Goal: Feedback & Contribution: Leave review/rating

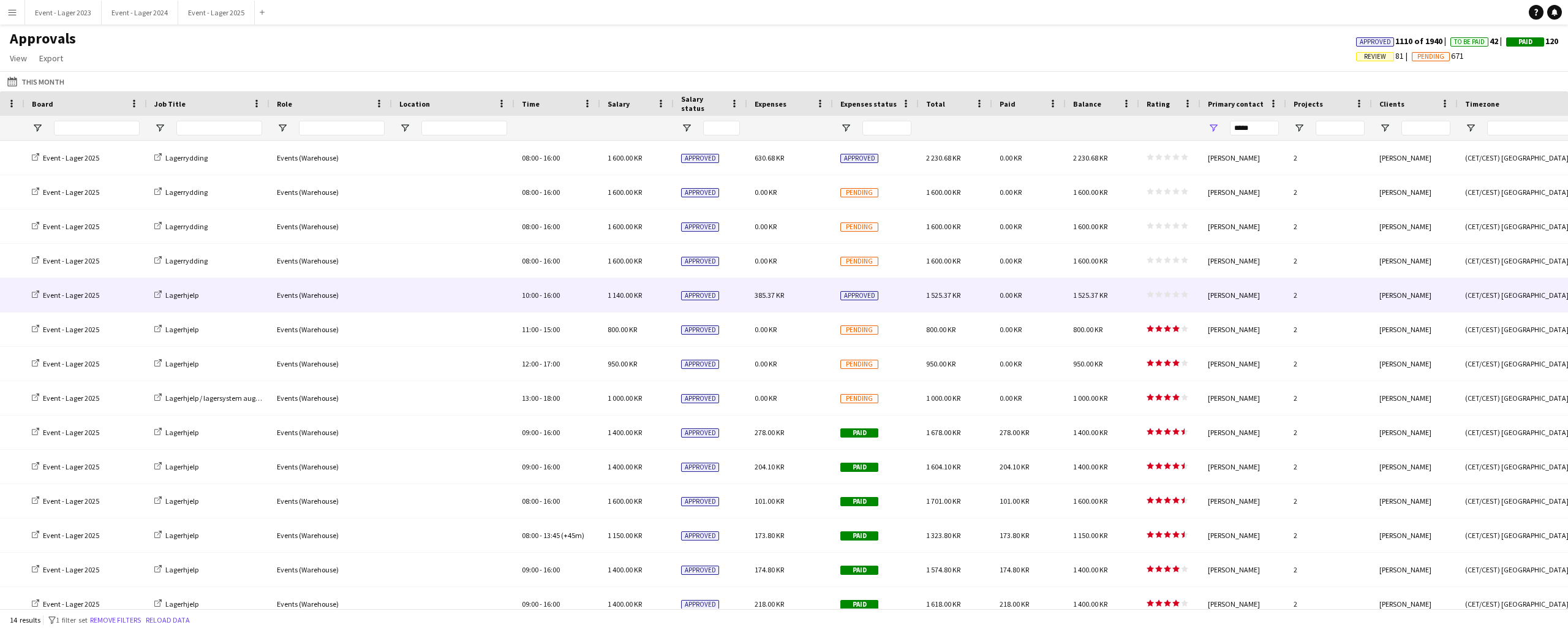
click at [1158, 294] on polygon at bounding box center [1158, 295] width 7 height 7
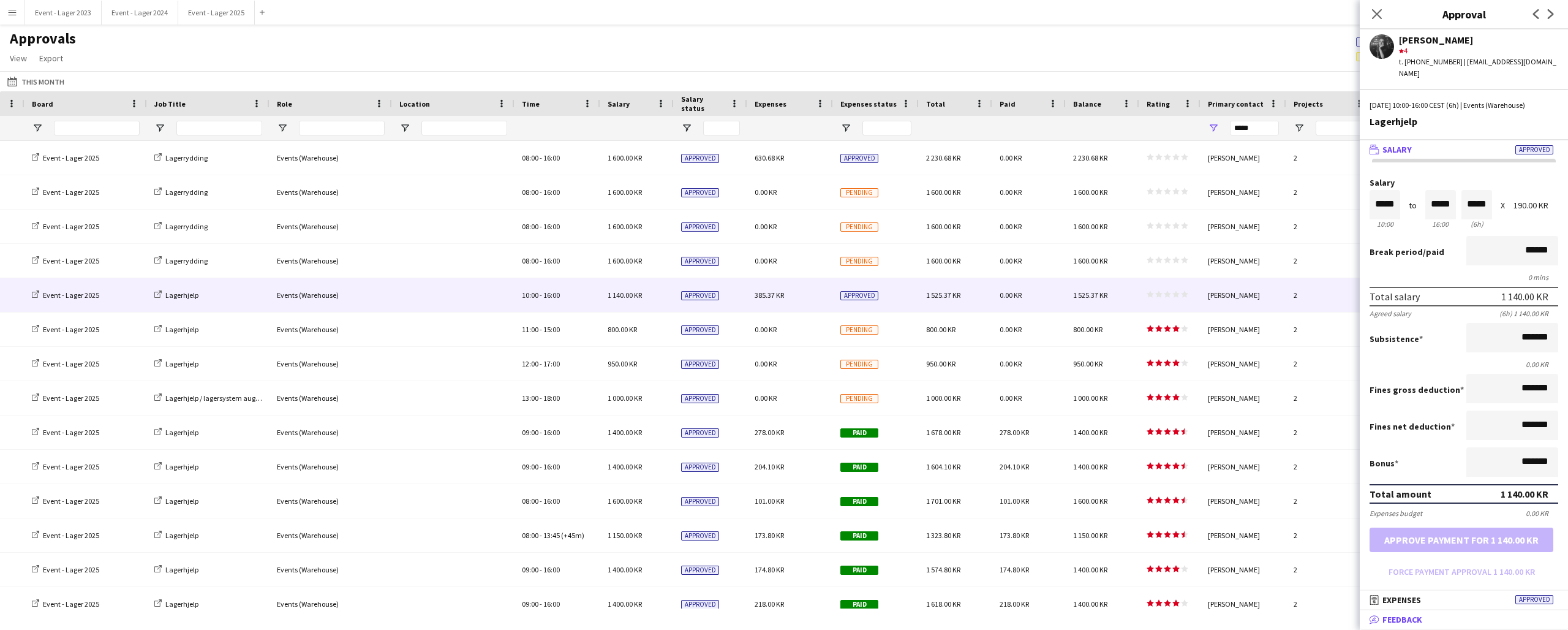
click at [1462, 612] on mat-panel-title "bubble-pencil Feedback" at bounding box center [1461, 619] width 203 height 11
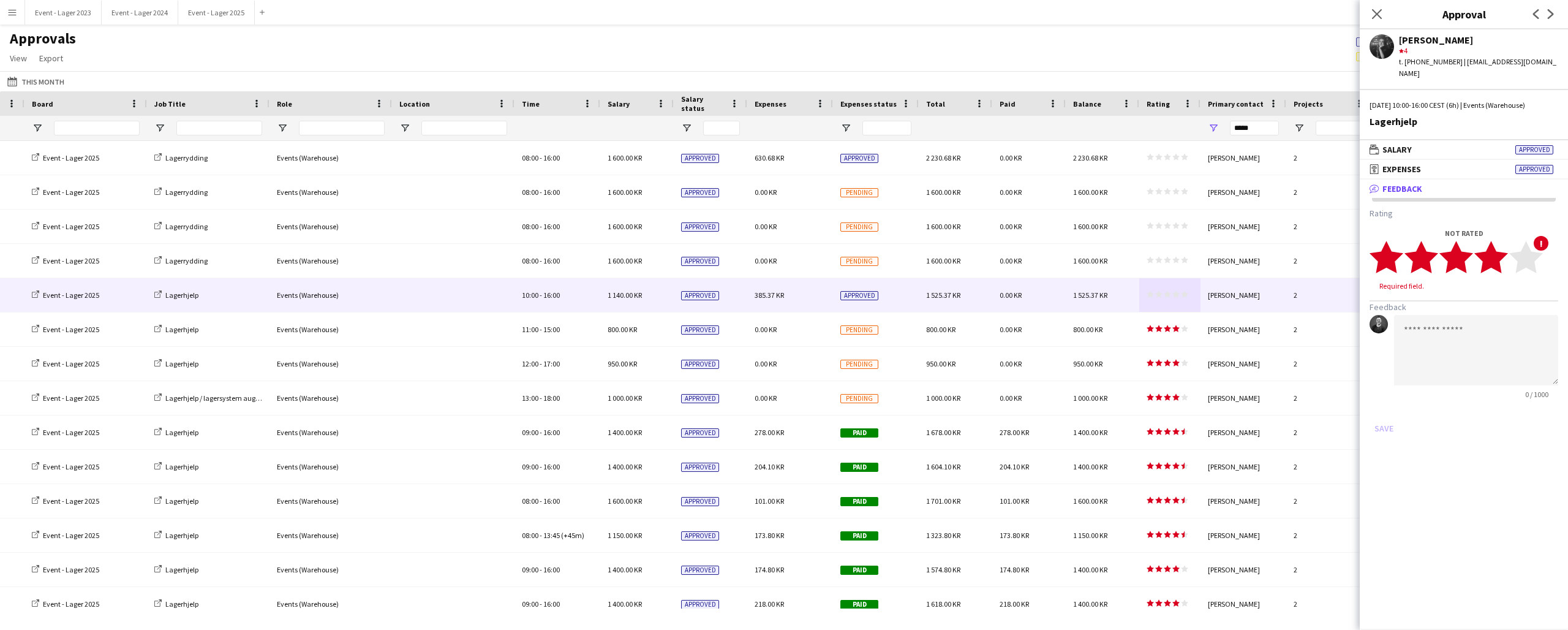
click at [1505, 264] on icon "star" at bounding box center [1491, 257] width 34 height 34
click at [1384, 413] on button "Save" at bounding box center [1384, 417] width 29 height 20
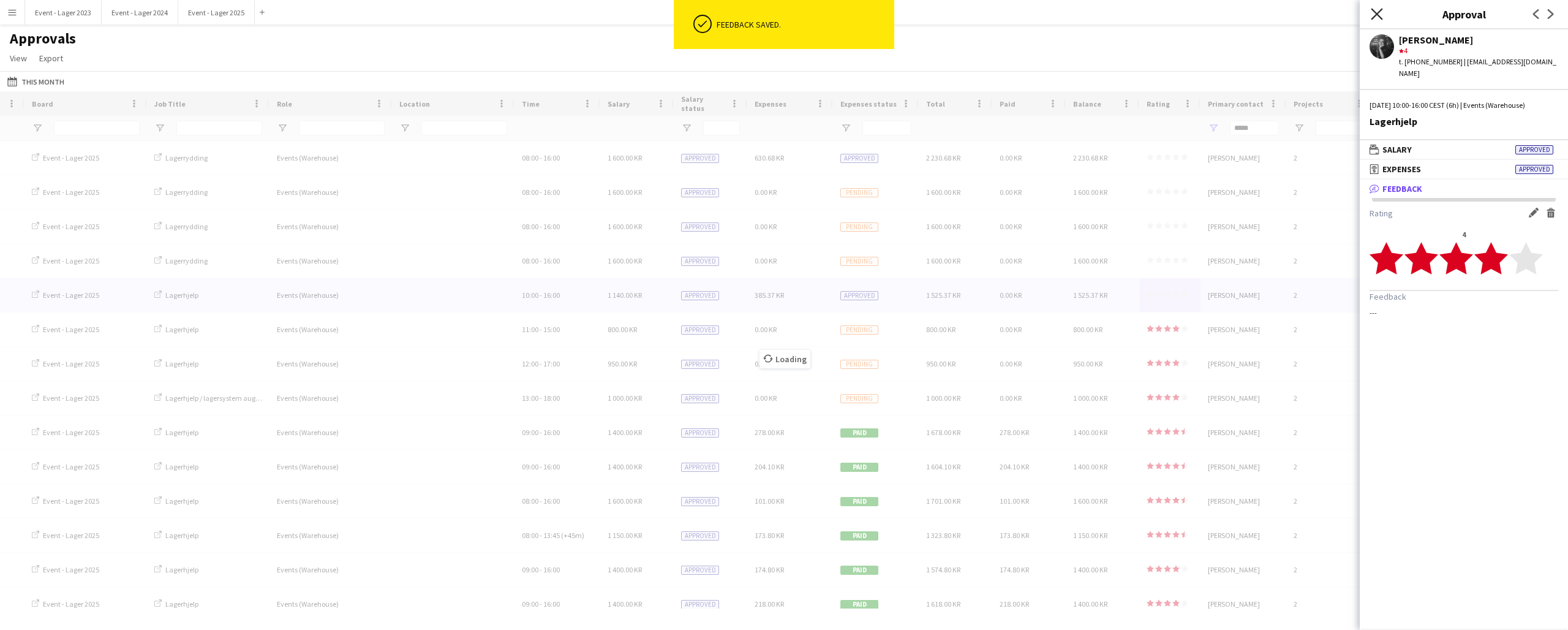
click at [1376, 13] on icon at bounding box center [1376, 13] width 12 height 12
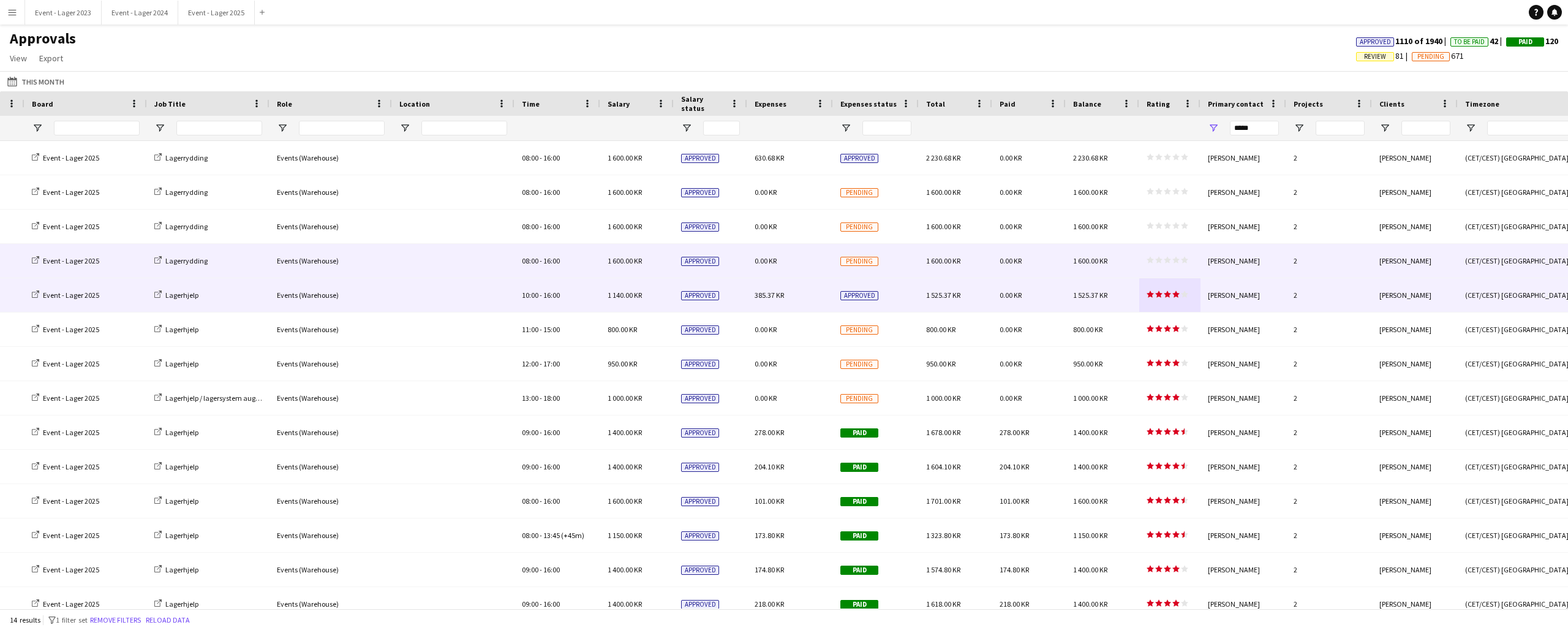
click at [1176, 262] on polygon at bounding box center [1176, 261] width 7 height 7
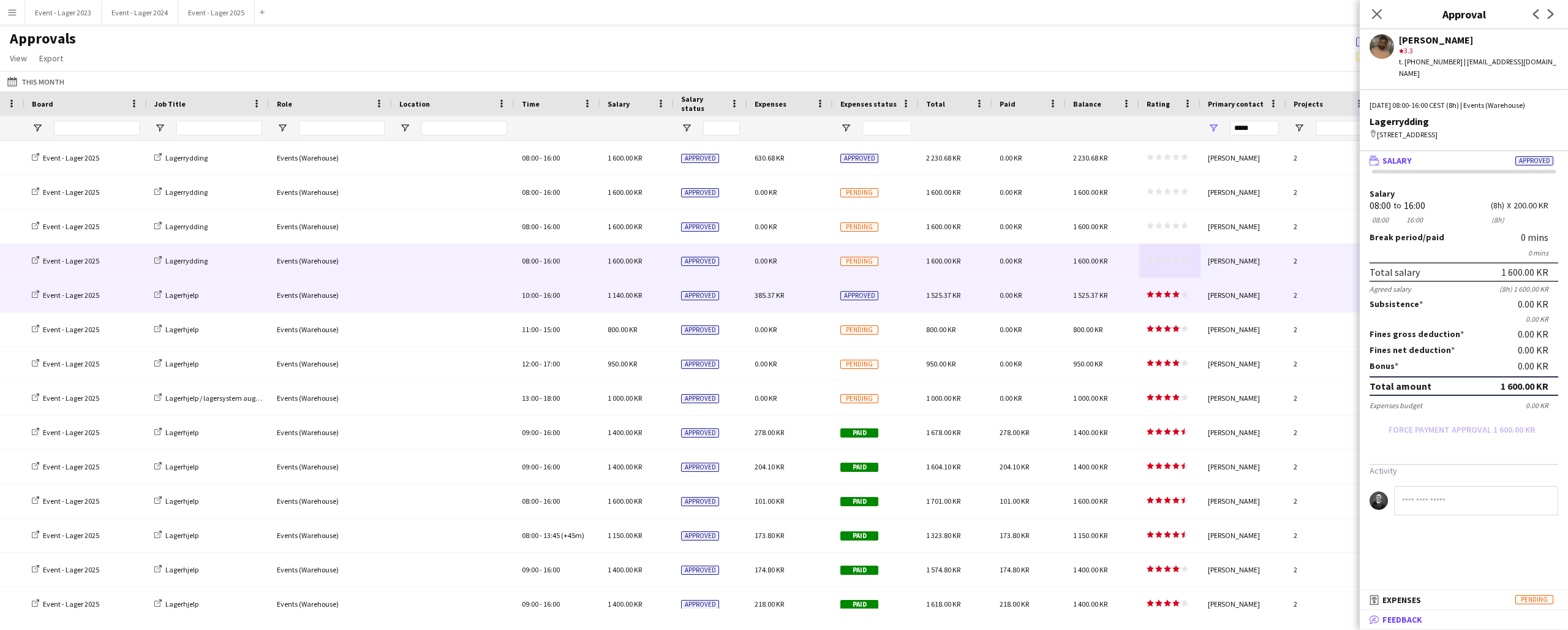
click at [1427, 612] on mat-panel-title "bubble-pencil Feedback" at bounding box center [1461, 619] width 203 height 11
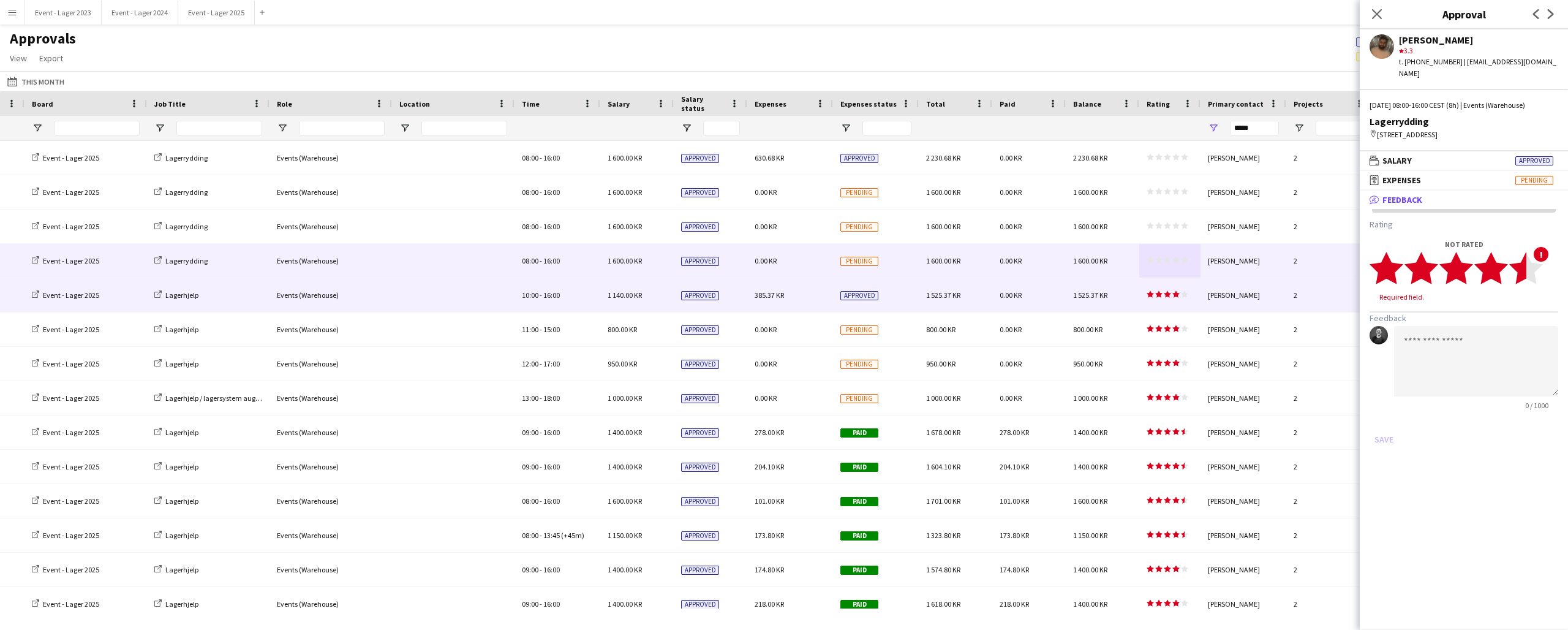
click at [1523, 280] on icon "star" at bounding box center [1526, 269] width 34 height 34
click at [1386, 426] on button "Save" at bounding box center [1384, 428] width 29 height 20
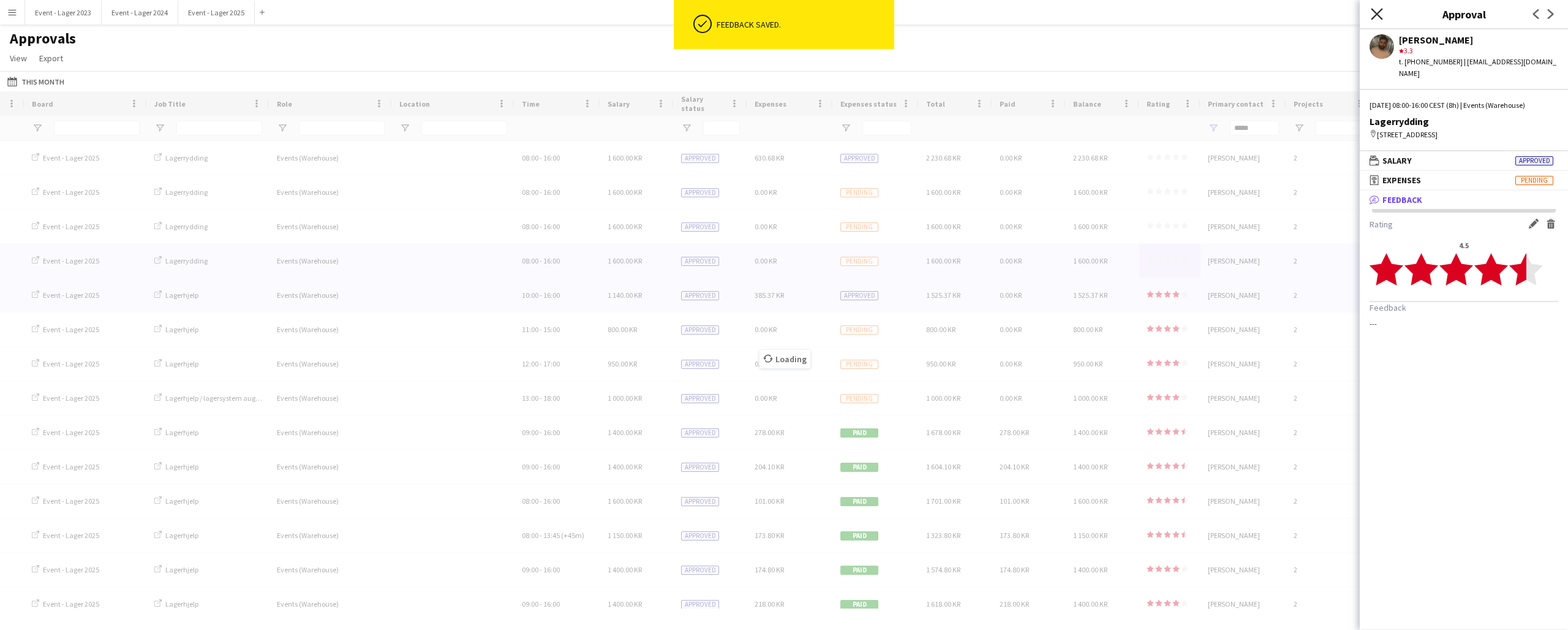
click at [1377, 11] on icon "Close pop-in" at bounding box center [1376, 13] width 12 height 12
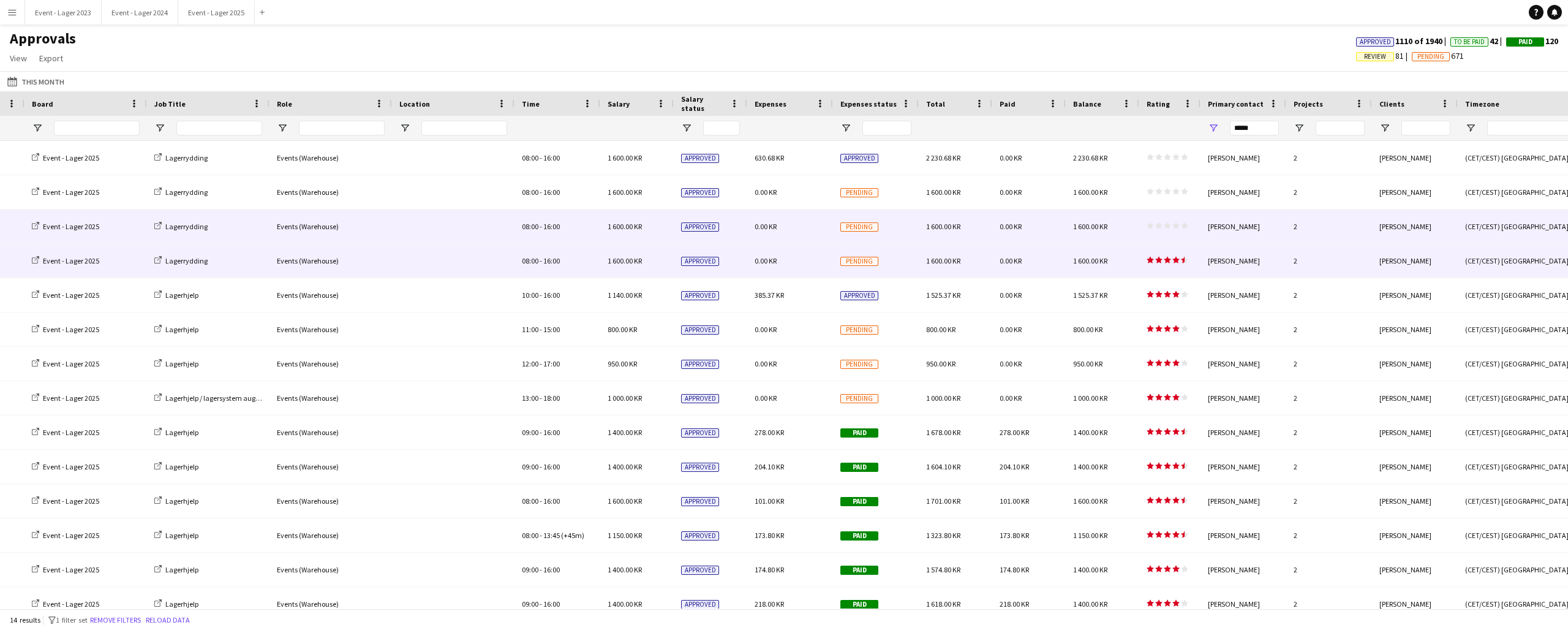
click at [1170, 222] on icon "star" at bounding box center [1167, 226] width 7 height 7
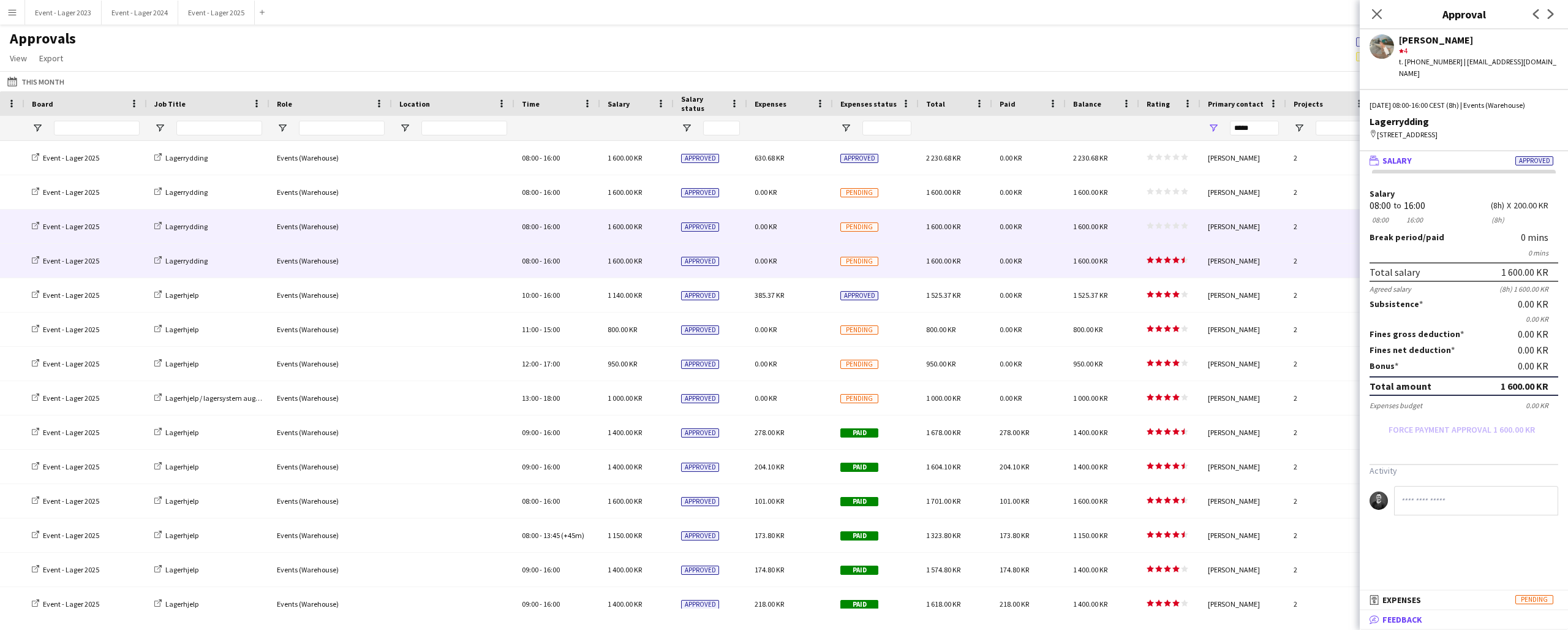
click at [1422, 612] on span "Feedback" at bounding box center [1402, 619] width 40 height 11
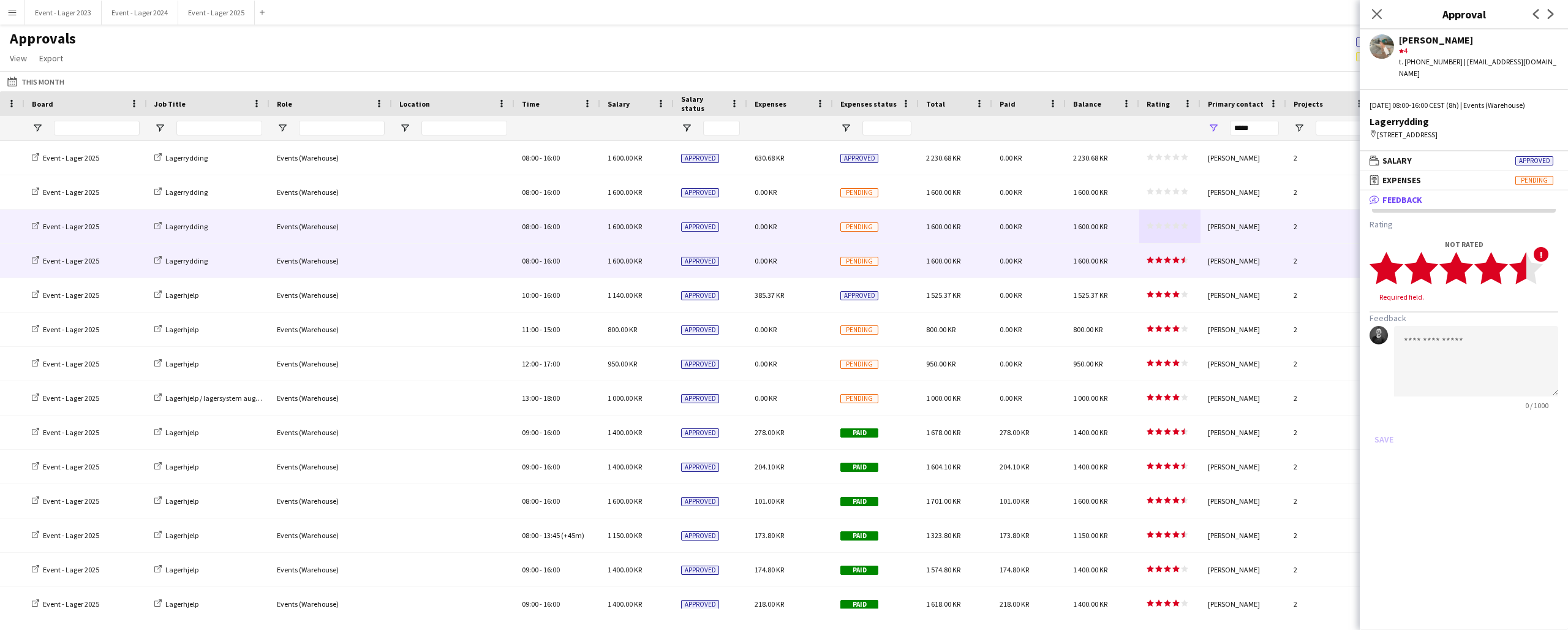
click at [1526, 282] on icon "star" at bounding box center [1526, 269] width 34 height 34
click at [1383, 426] on button "Save" at bounding box center [1384, 428] width 29 height 20
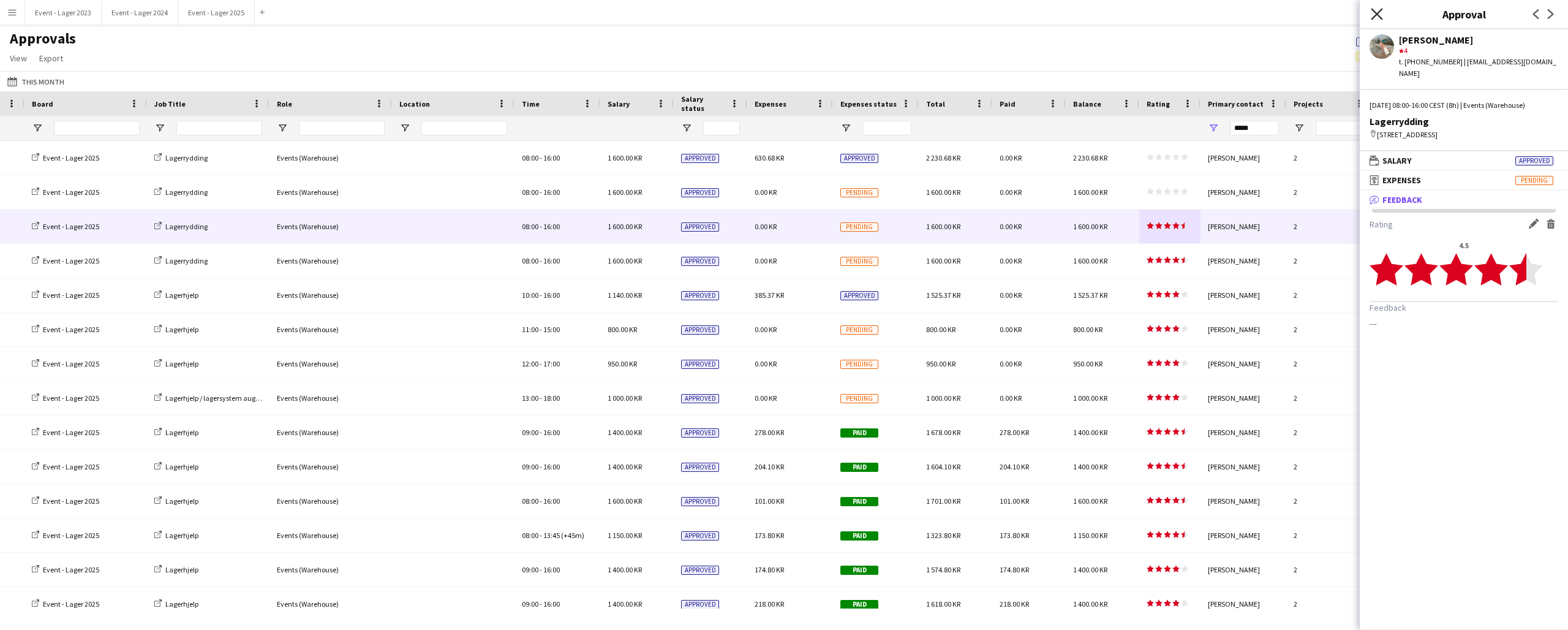
click at [1378, 13] on icon "Close pop-in" at bounding box center [1376, 13] width 12 height 12
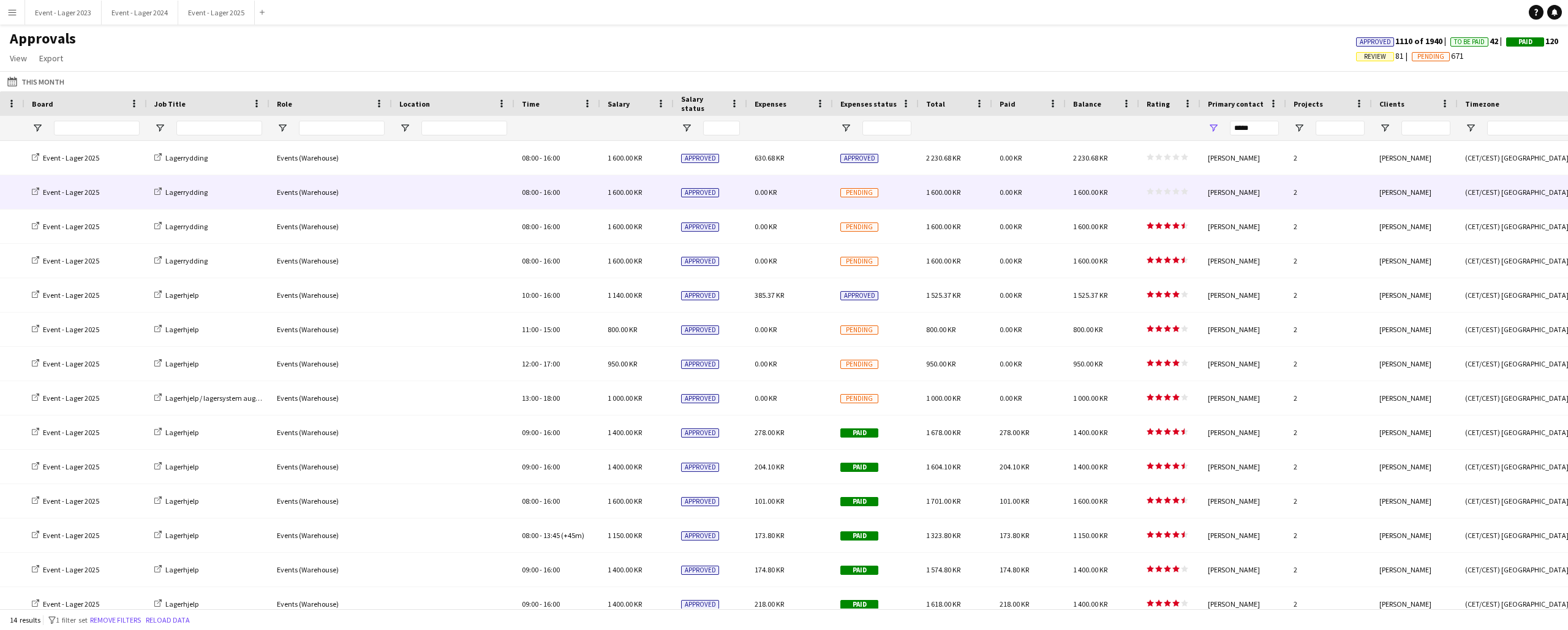
click at [1171, 187] on div "star star star star star star star star star star" at bounding box center [1169, 192] width 61 height 34
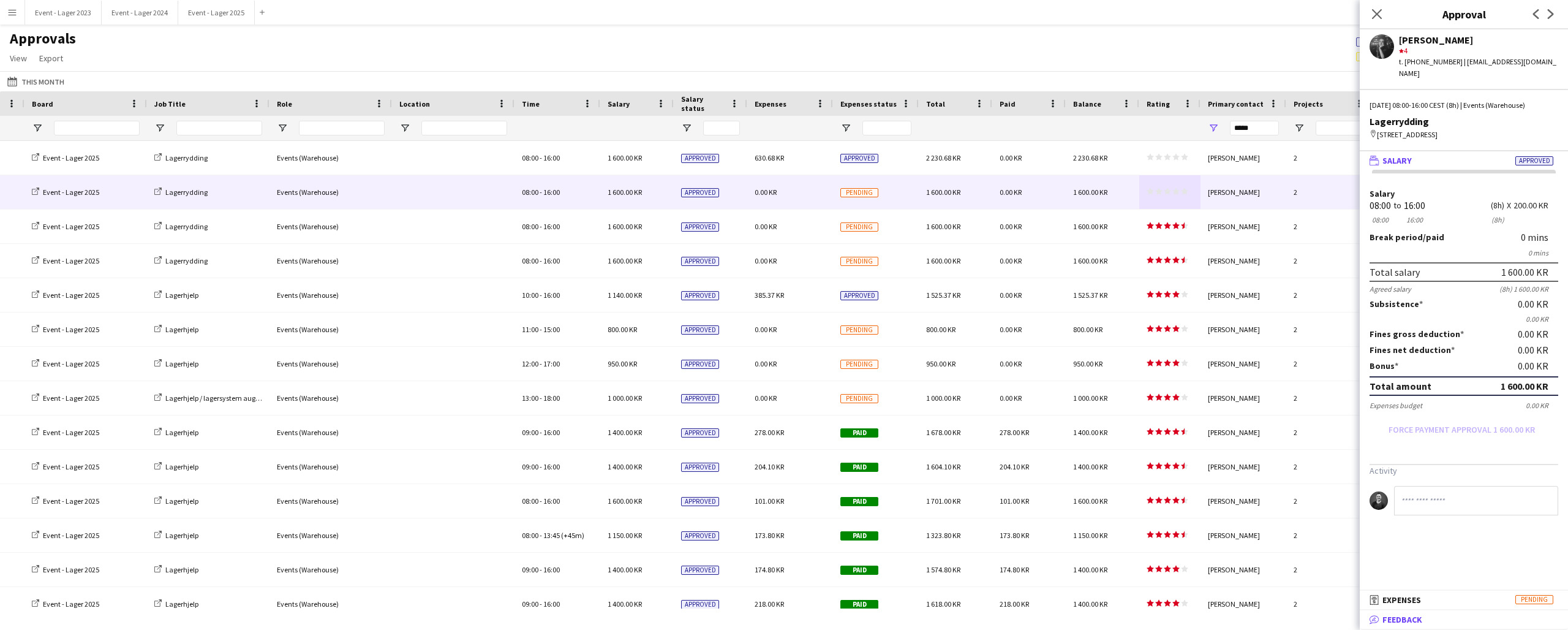
click at [1422, 612] on span "Feedback" at bounding box center [1402, 619] width 40 height 11
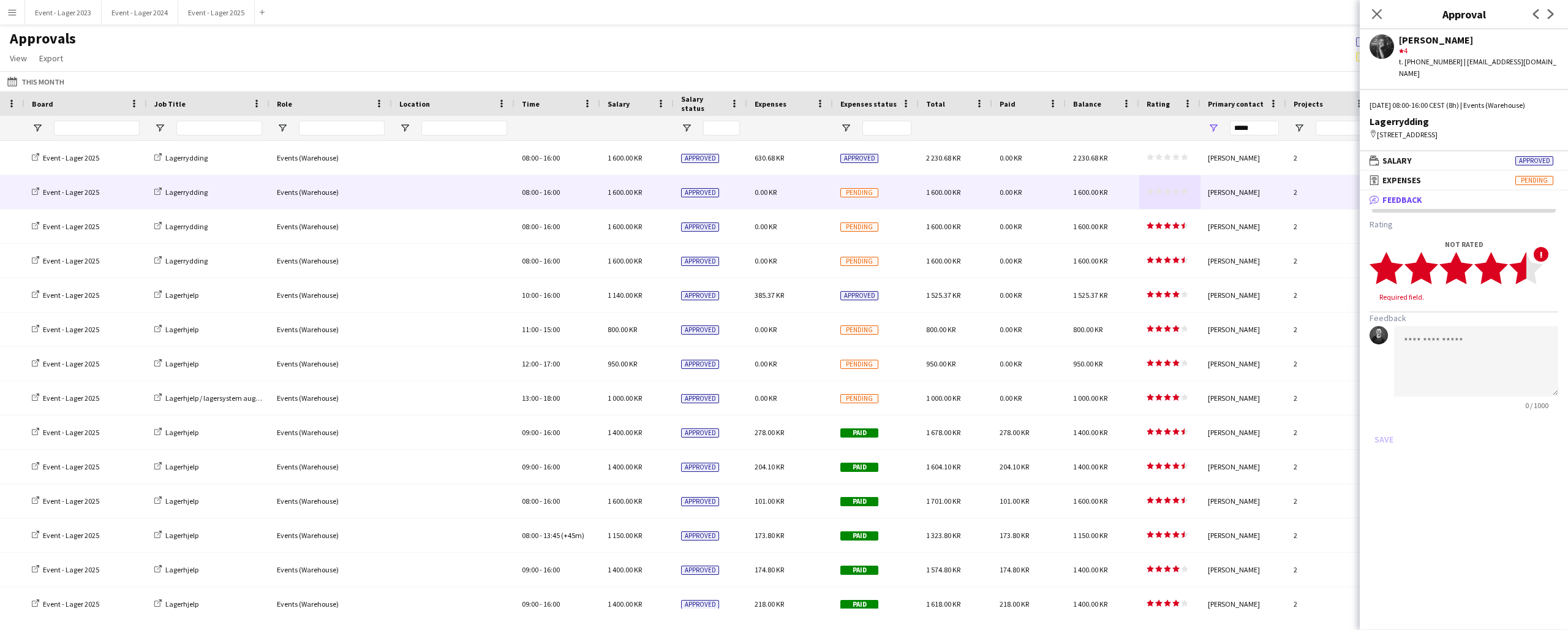
click at [1520, 284] on icon "star" at bounding box center [1526, 269] width 34 height 34
click at [1378, 423] on button "Save" at bounding box center [1384, 428] width 29 height 20
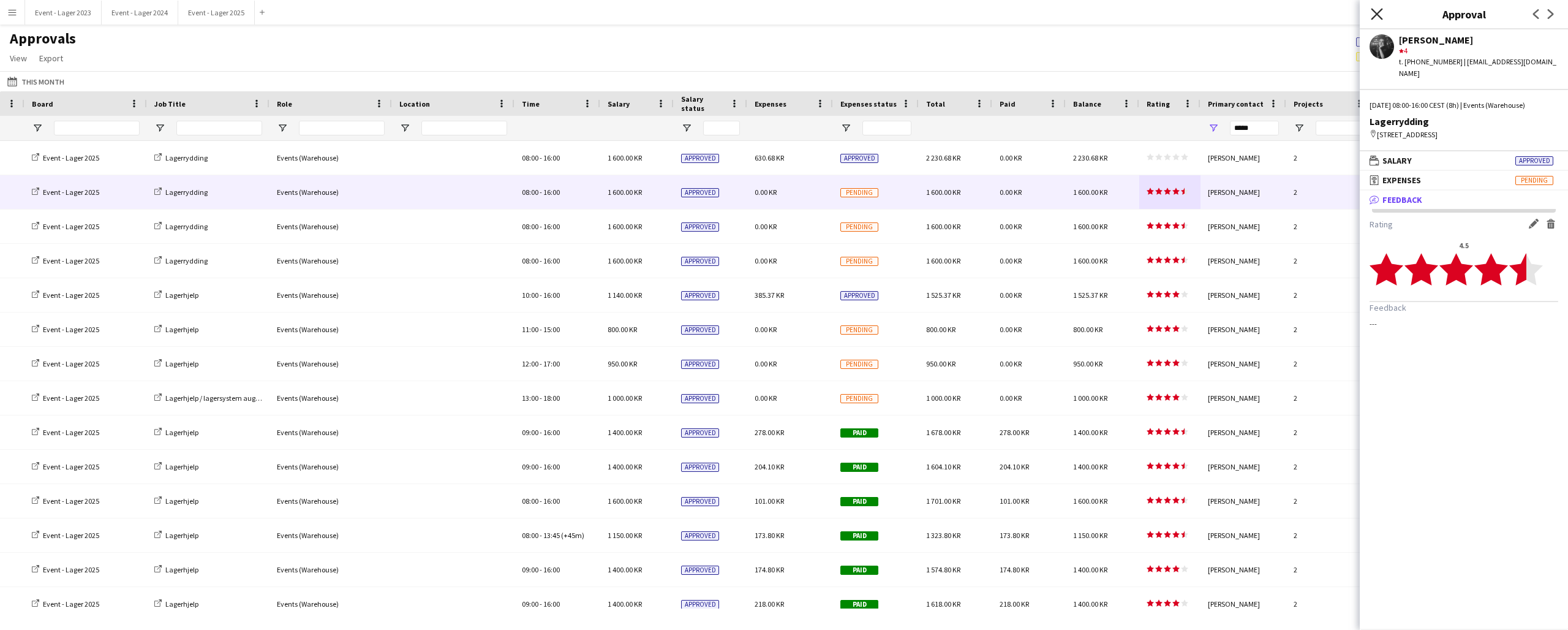
click at [1377, 11] on icon "Close pop-in" at bounding box center [1376, 13] width 12 height 12
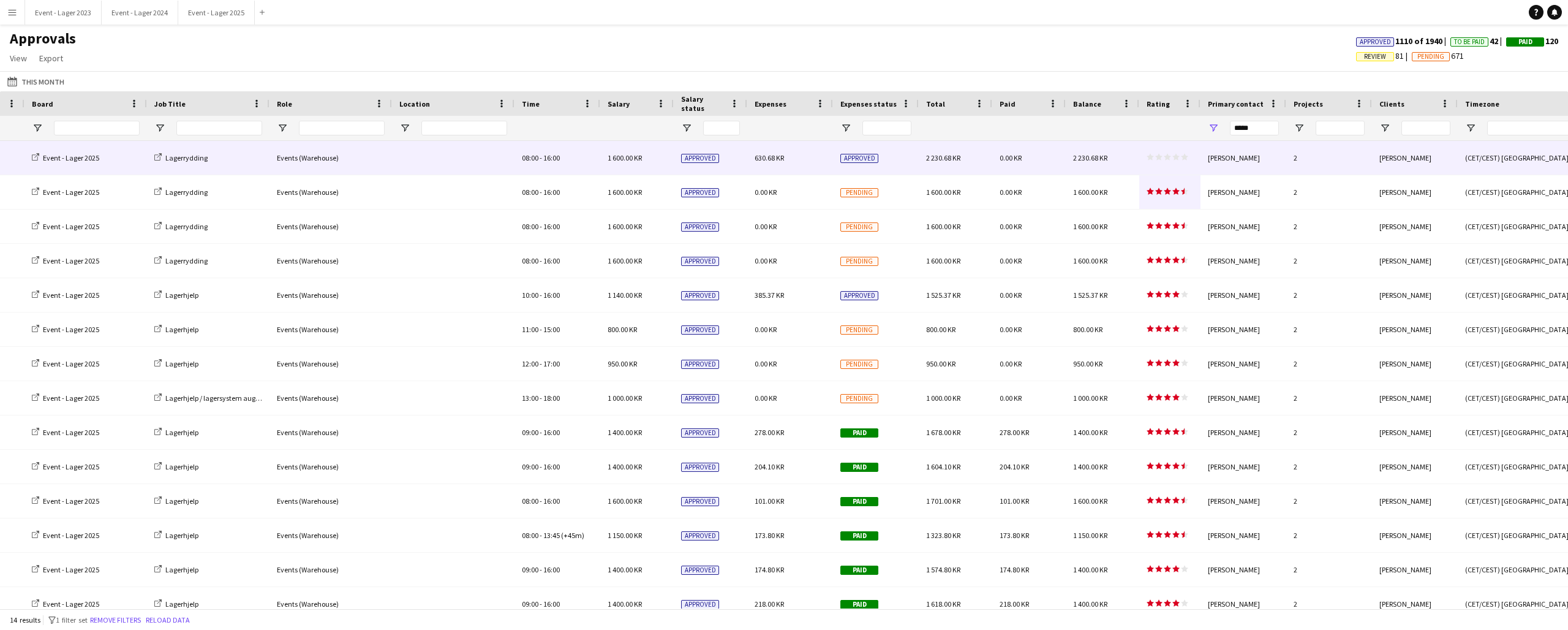
click at [1175, 153] on div "star star star star star star star star star star" at bounding box center [1169, 158] width 61 height 34
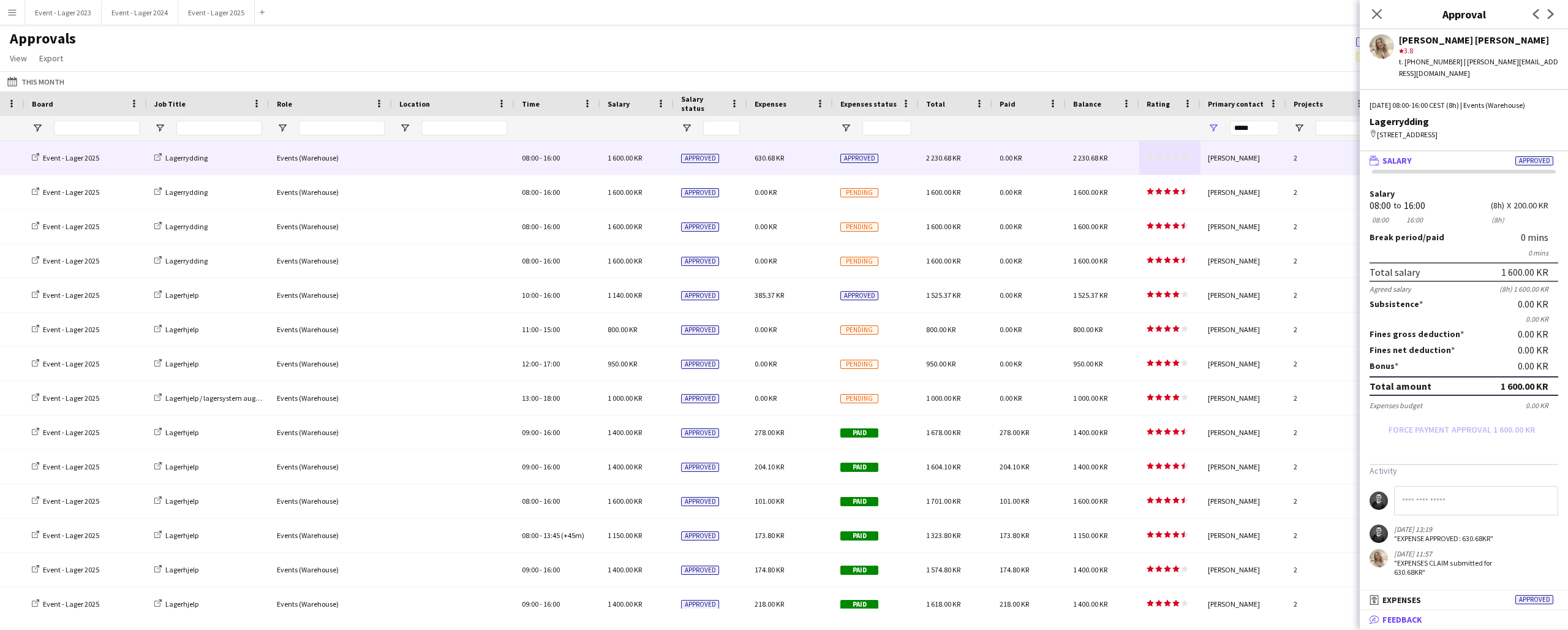
click at [1428, 612] on mat-panel-title "bubble-pencil Feedback" at bounding box center [1461, 619] width 203 height 11
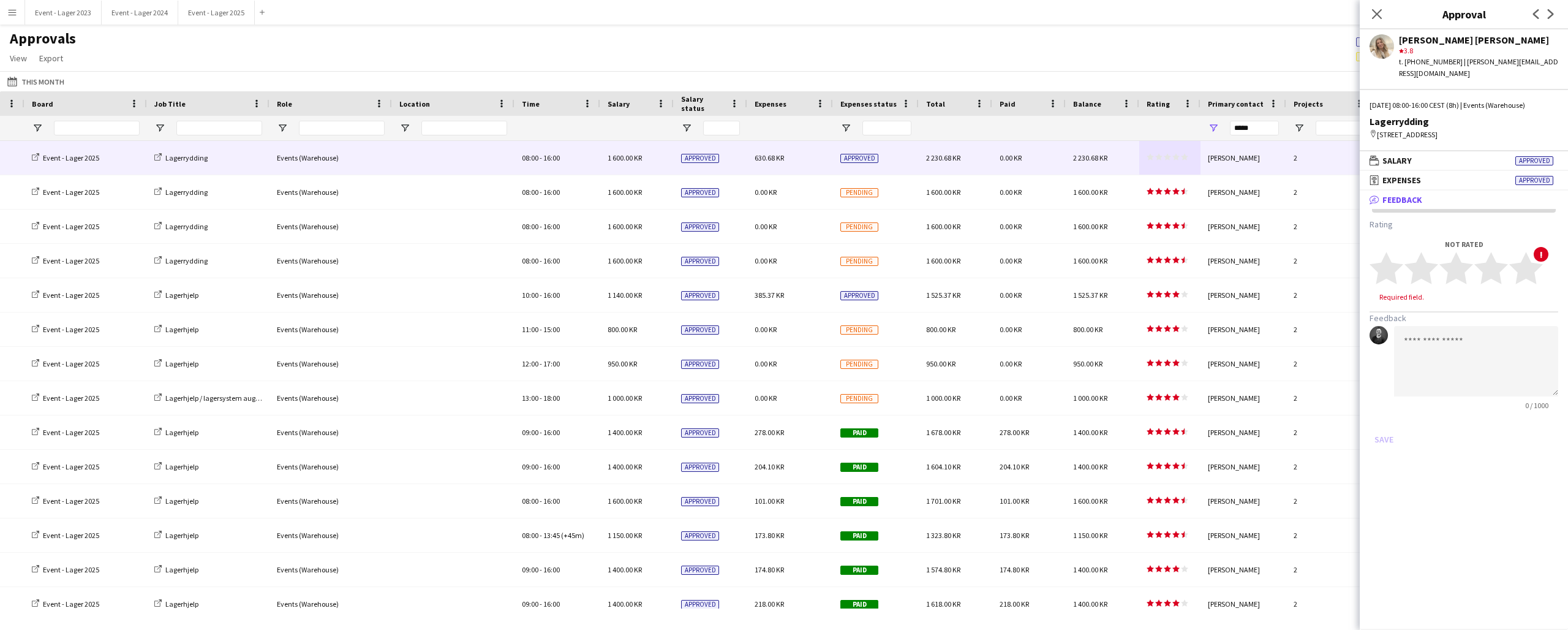
click at [1511, 248] on div "Not rated" at bounding box center [1464, 244] width 189 height 9
click at [1509, 277] on span "star star star star star" at bounding box center [1456, 269] width 173 height 34
click at [1518, 258] on icon "star" at bounding box center [1526, 269] width 34 height 34
click at [1387, 421] on button "Save" at bounding box center [1384, 428] width 29 height 20
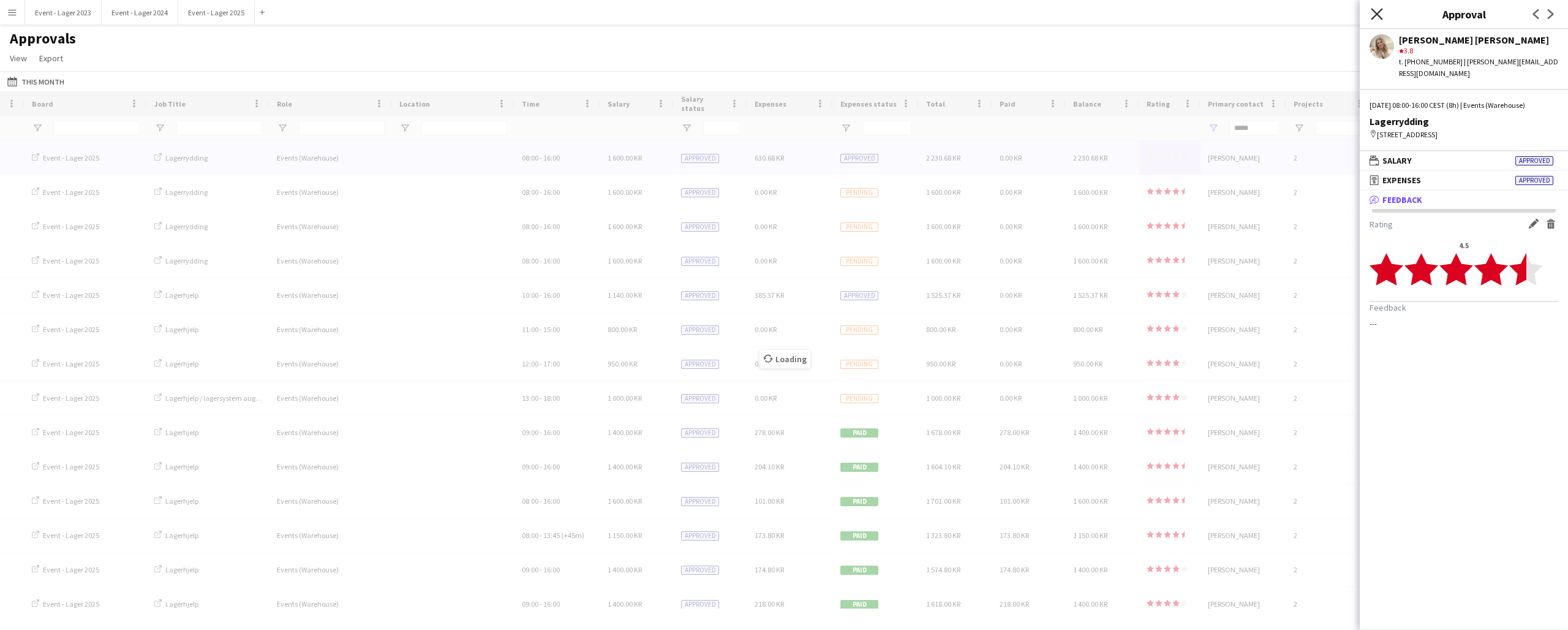
click at [1379, 13] on icon at bounding box center [1376, 13] width 12 height 12
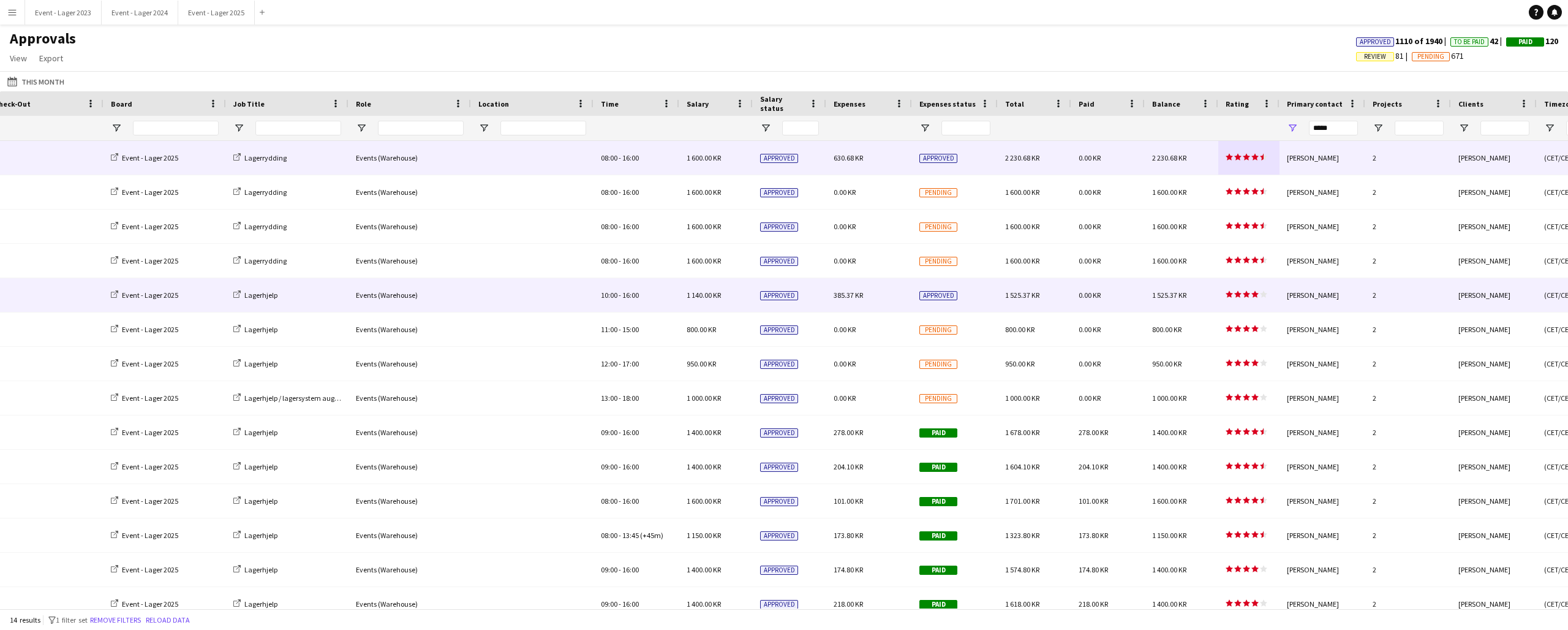
scroll to position [0, 269]
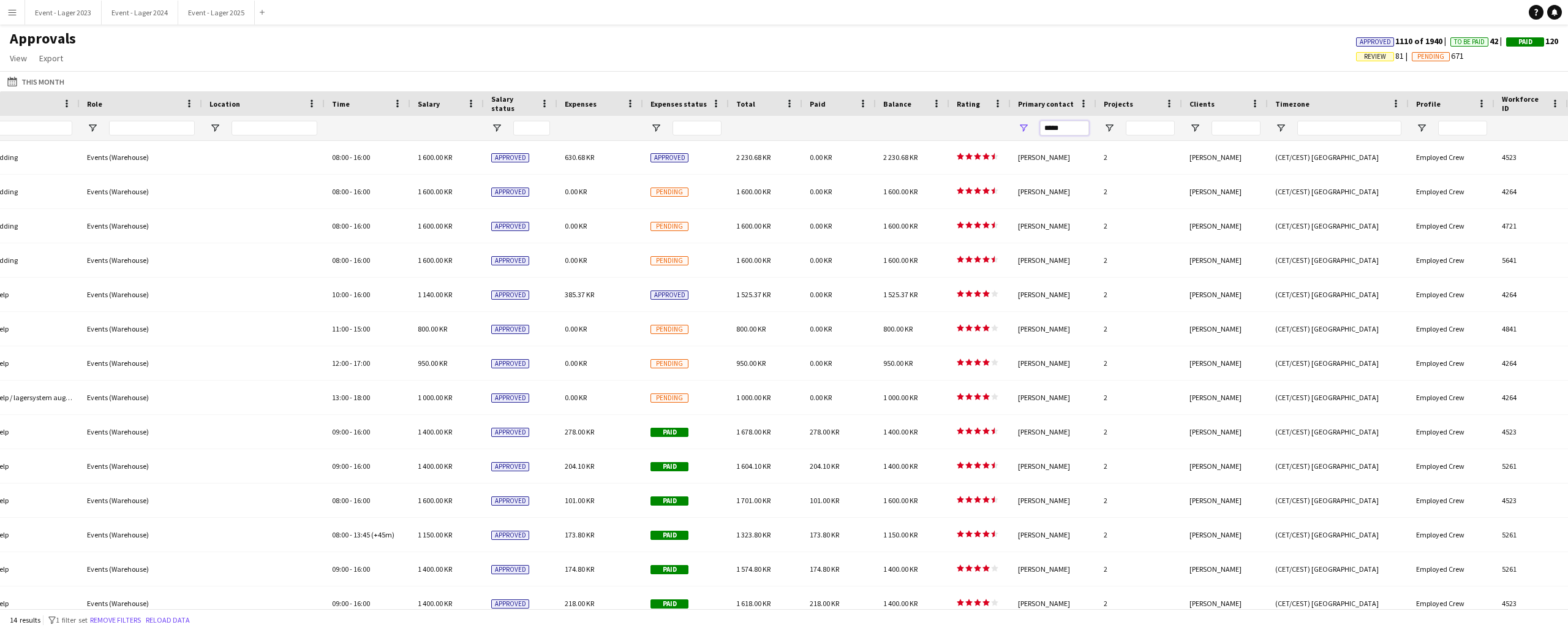
click at [1074, 129] on input "*****" at bounding box center [1064, 128] width 49 height 14
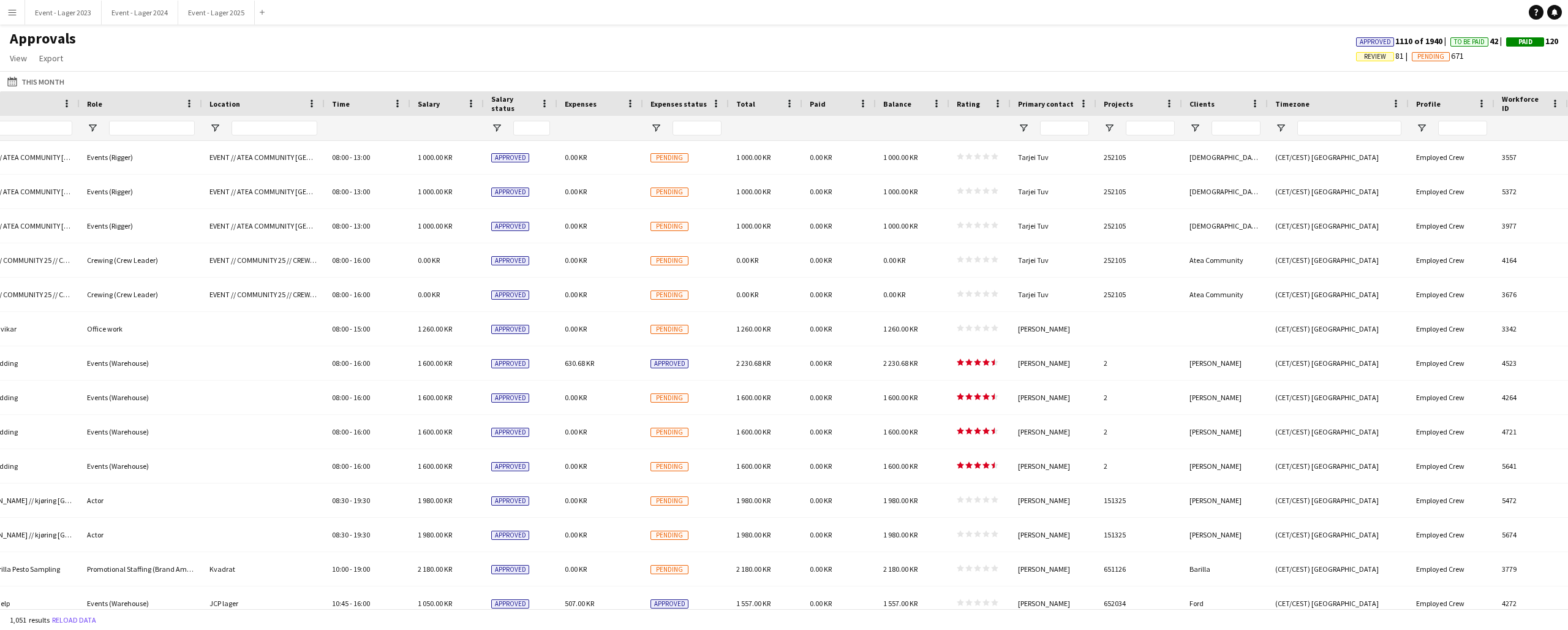
click at [932, 38] on div "Approvals View Customise view Customise filters Reset Filters Reset View Reset …" at bounding box center [784, 50] width 1568 height 41
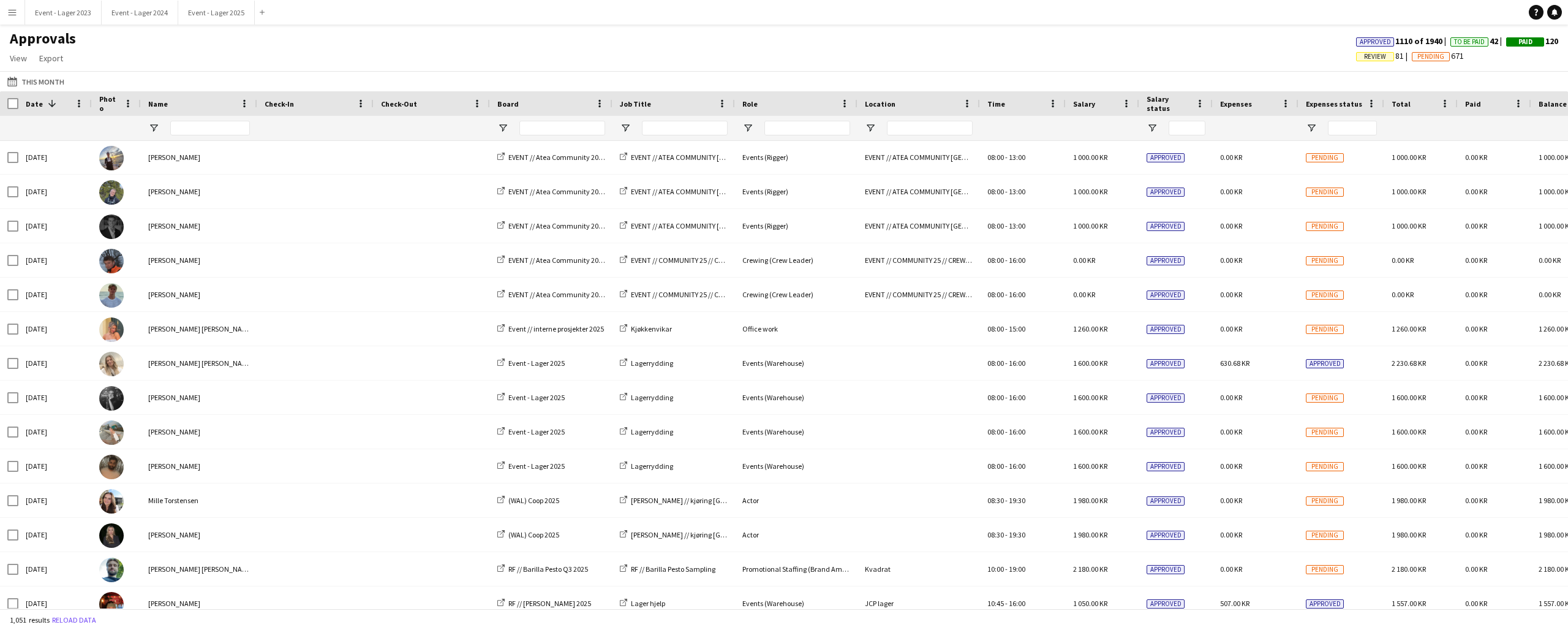
click at [11, 9] on app-icon "Menu" at bounding box center [12, 12] width 10 height 10
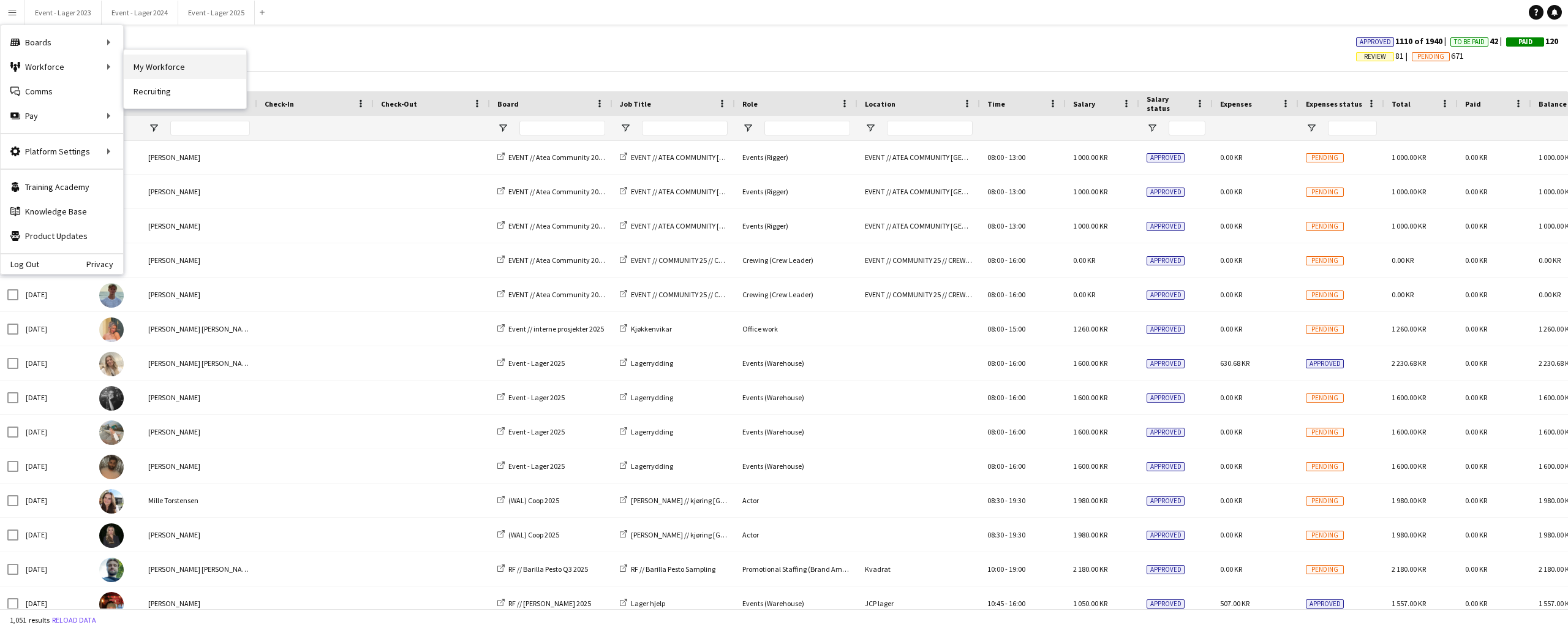
click at [147, 61] on link "My Workforce" at bounding box center [185, 67] width 122 height 24
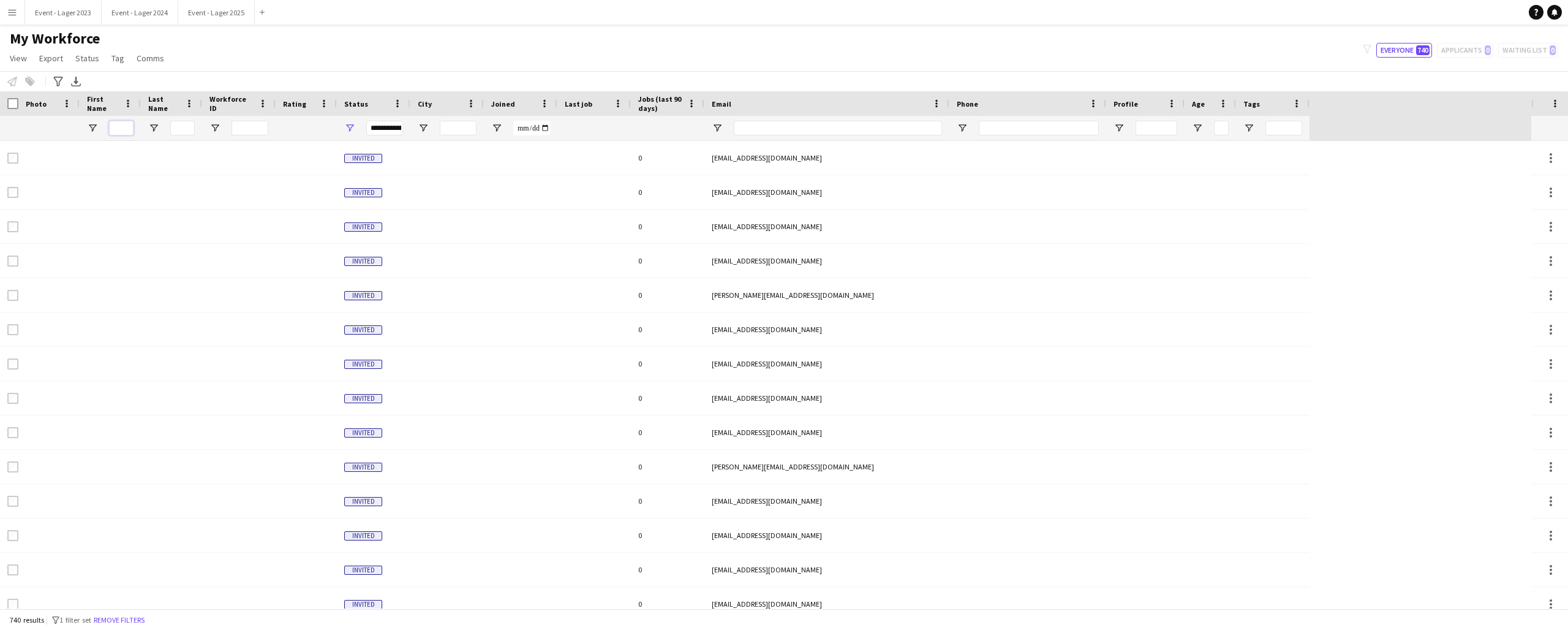
click at [115, 129] on input "First Name Filter Input" at bounding box center [120, 128] width 24 height 14
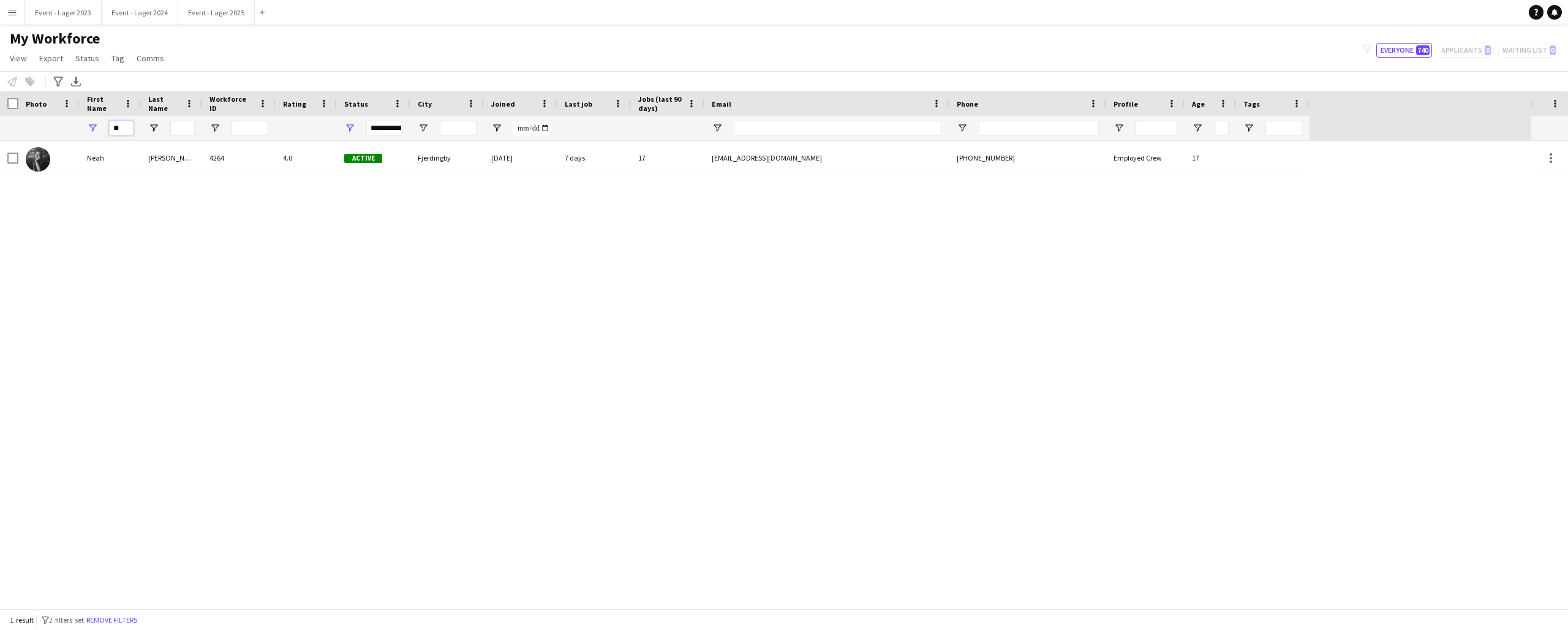
type input "*"
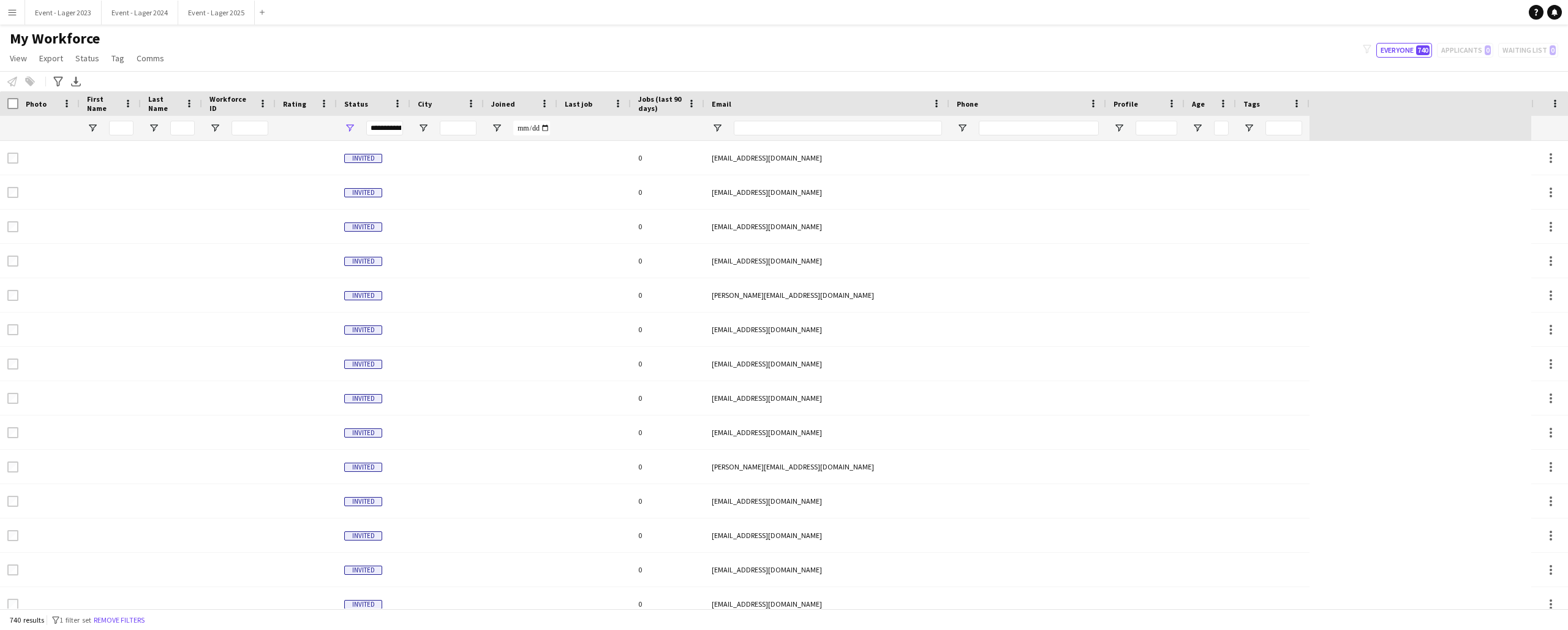
click at [9, 9] on app-icon "Menu" at bounding box center [12, 12] width 10 height 10
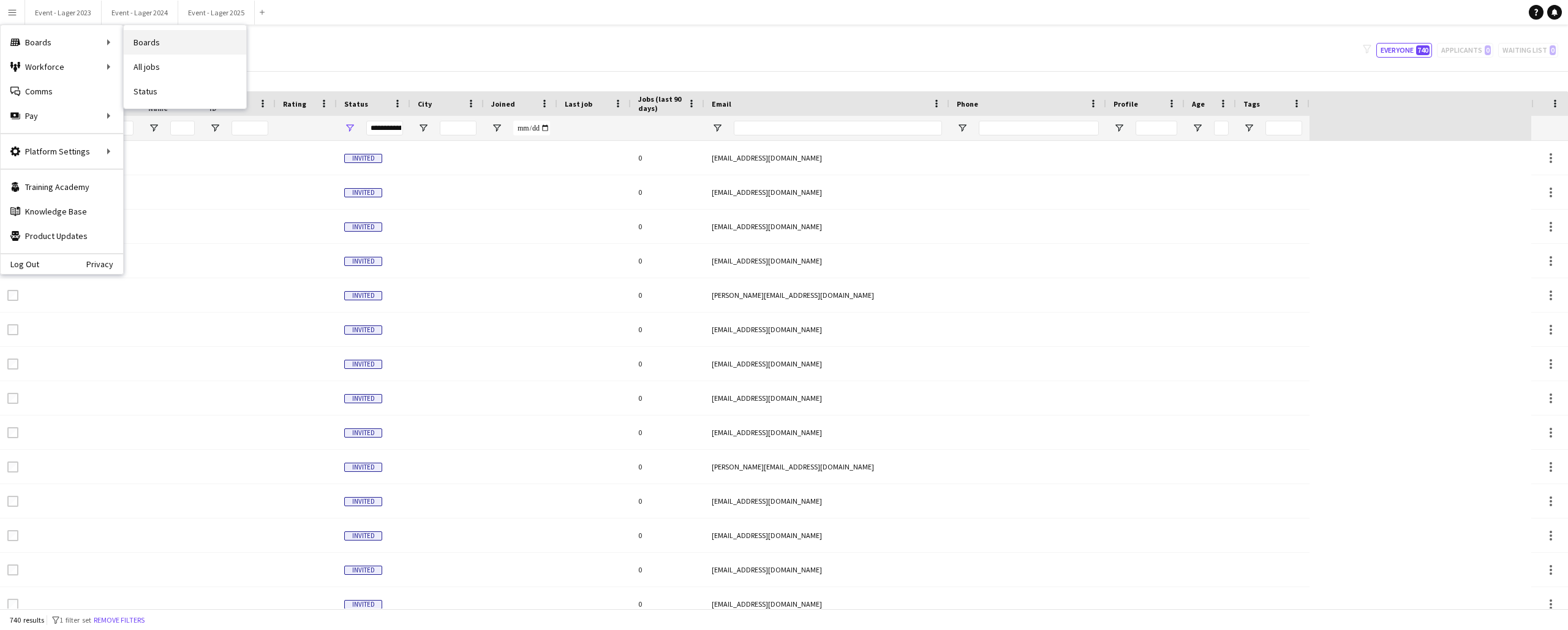
click at [146, 39] on link "Boards" at bounding box center [185, 41] width 122 height 24
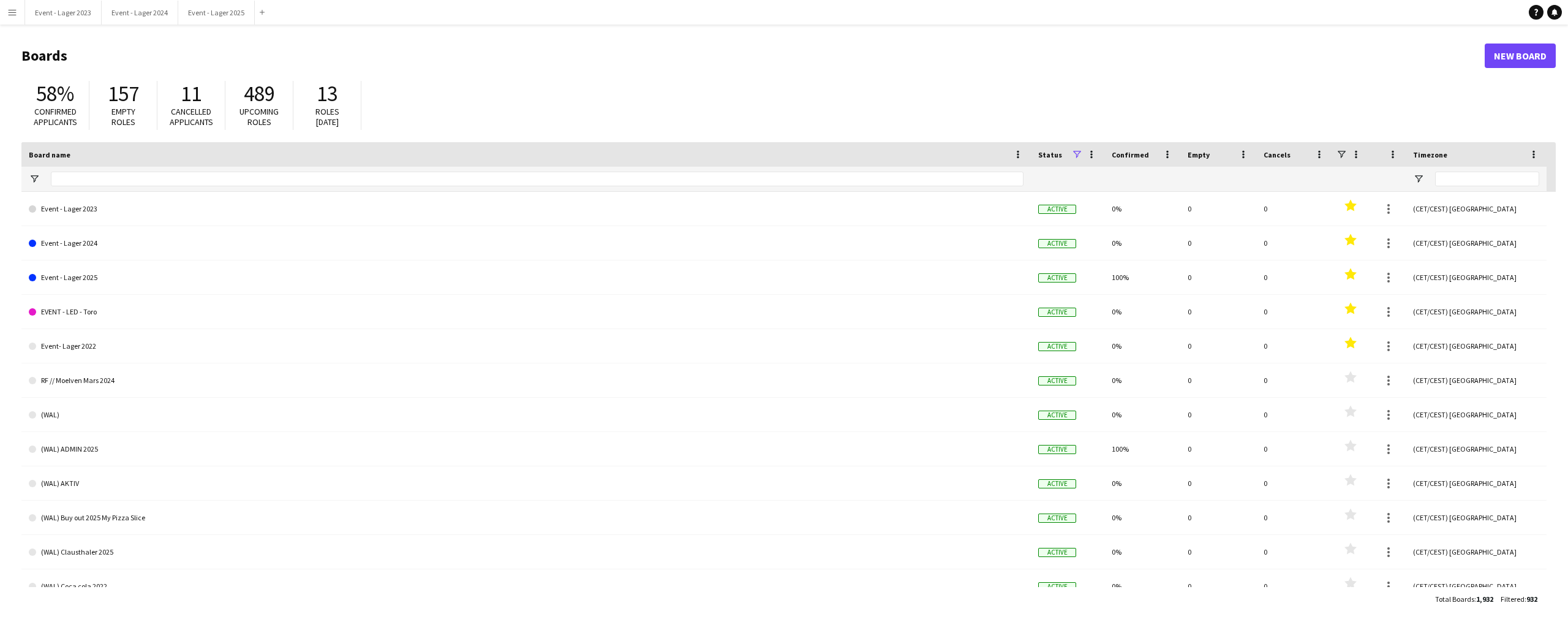
click at [15, 11] on app-icon "Menu" at bounding box center [12, 12] width 10 height 10
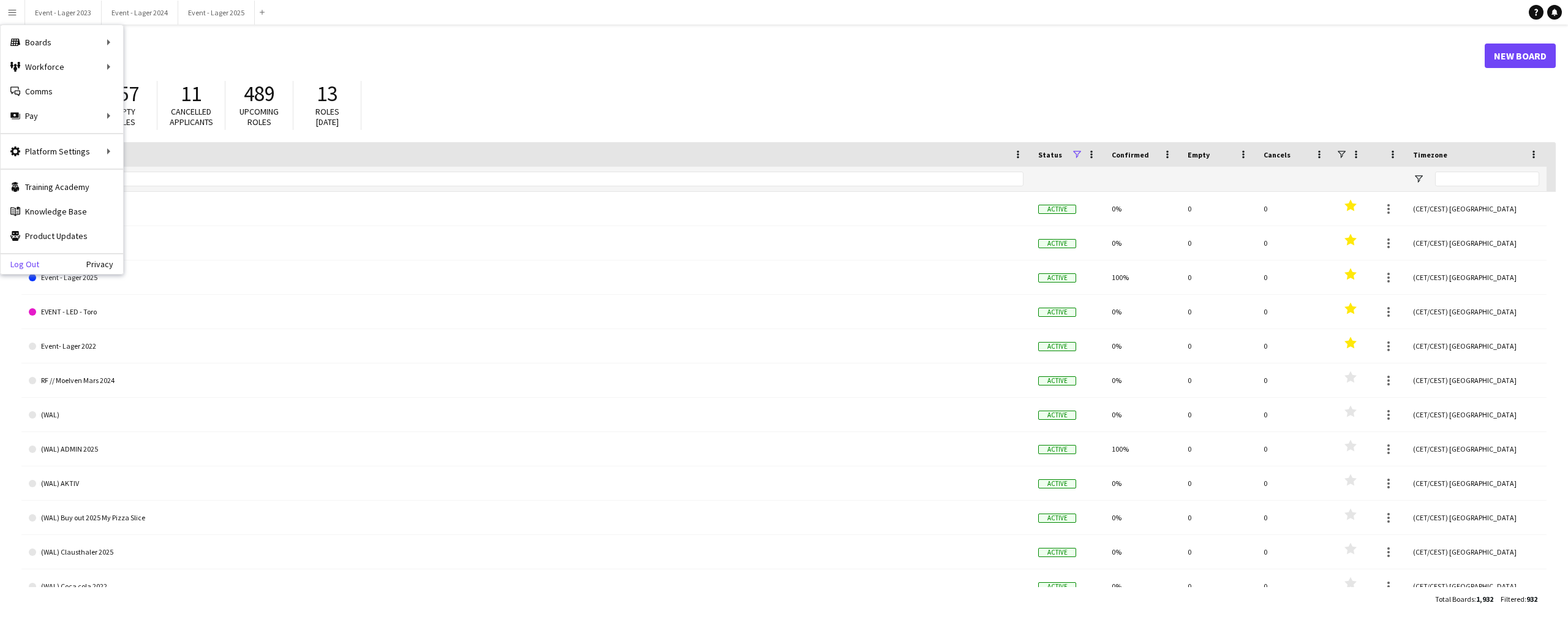
click at [27, 262] on link "Log Out" at bounding box center [20, 263] width 39 height 10
